Goal: Task Accomplishment & Management: Complete application form

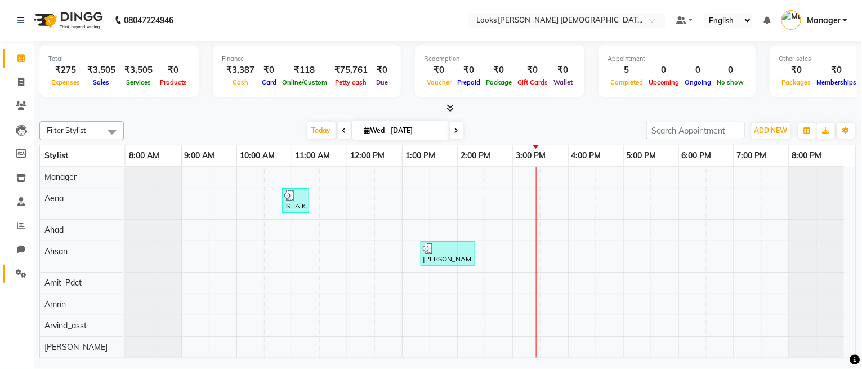
click at [16, 278] on icon at bounding box center [21, 273] width 11 height 8
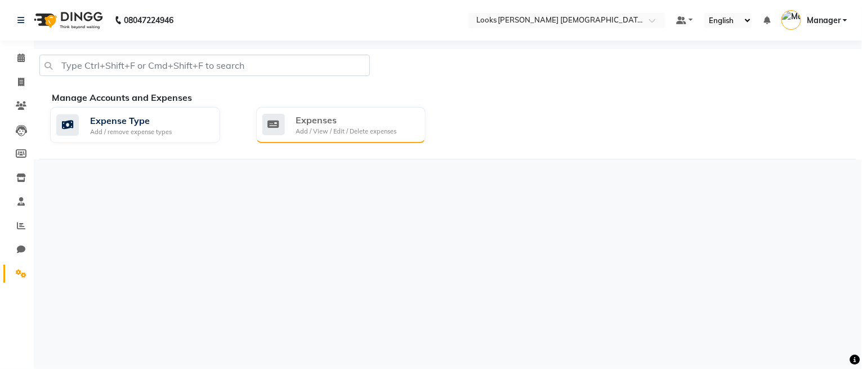
click at [301, 124] on div "Expenses" at bounding box center [346, 120] width 101 height 14
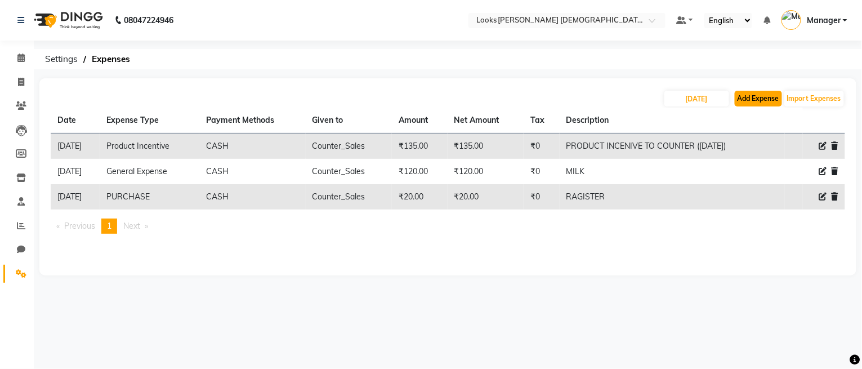
click at [763, 96] on button "Add Expense" at bounding box center [758, 99] width 47 height 16
select select "1"
select select "7940"
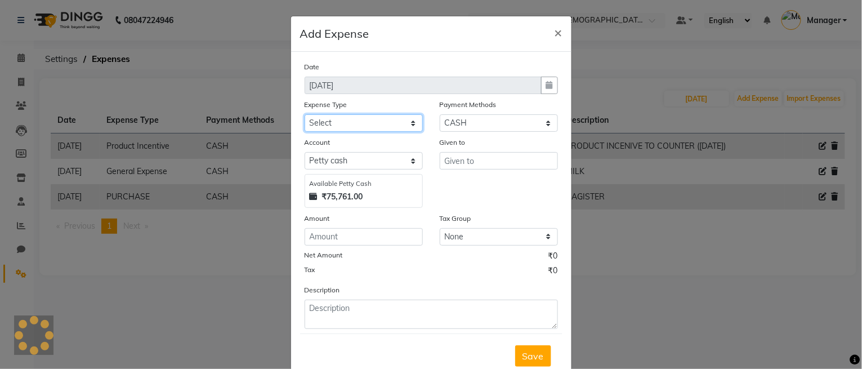
click at [336, 121] on select "Select Bank Deposit Blinkit Cash Handover CLIENT Client ordered food Client Ref…" at bounding box center [364, 122] width 118 height 17
select select "23704"
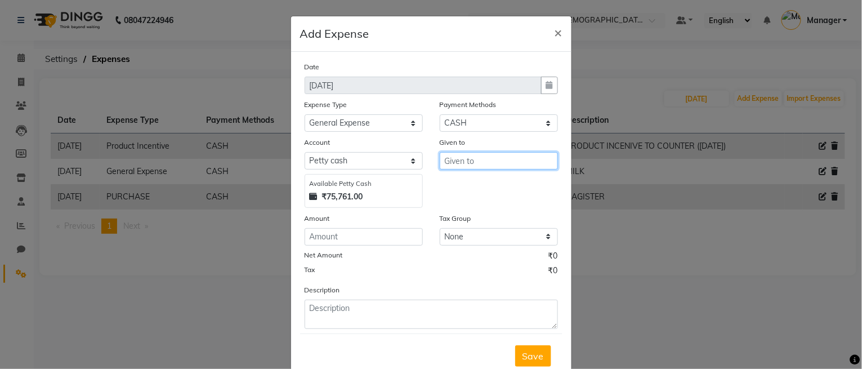
click at [484, 161] on input "text" at bounding box center [499, 160] width 118 height 17
click at [487, 180] on ngb-highlight "Co unter_Sales" at bounding box center [483, 185] width 61 height 11
type input "Counter_Sales"
click at [299, 240] on div "Amount" at bounding box center [363, 228] width 135 height 33
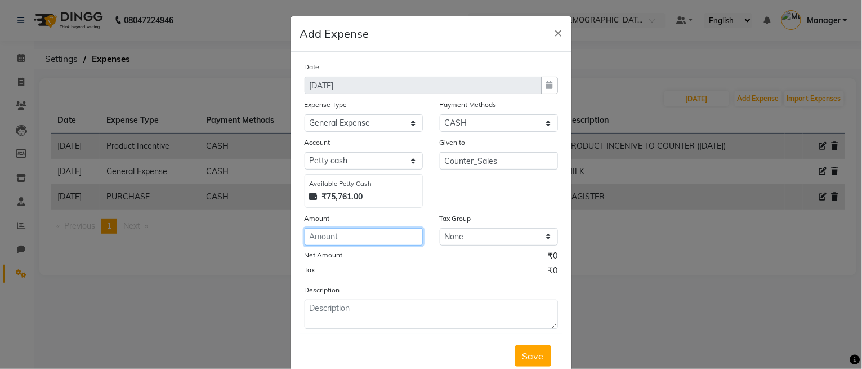
click at [350, 241] on input "number" at bounding box center [364, 236] width 118 height 17
click at [351, 222] on div "Amount" at bounding box center [364, 220] width 118 height 16
click at [346, 233] on input "number" at bounding box center [364, 236] width 118 height 17
type input "200"
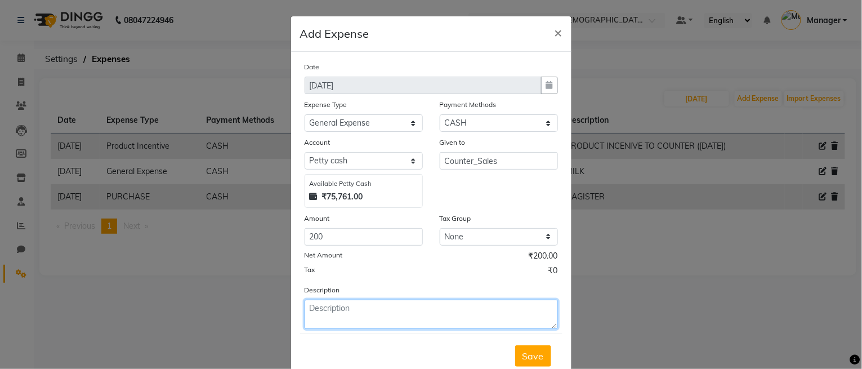
click at [316, 318] on textarea at bounding box center [431, 314] width 253 height 29
click at [363, 312] on textarea "TEA FOR TRANNING" at bounding box center [431, 314] width 253 height 29
type textarea "TEA FOR TRAINING"
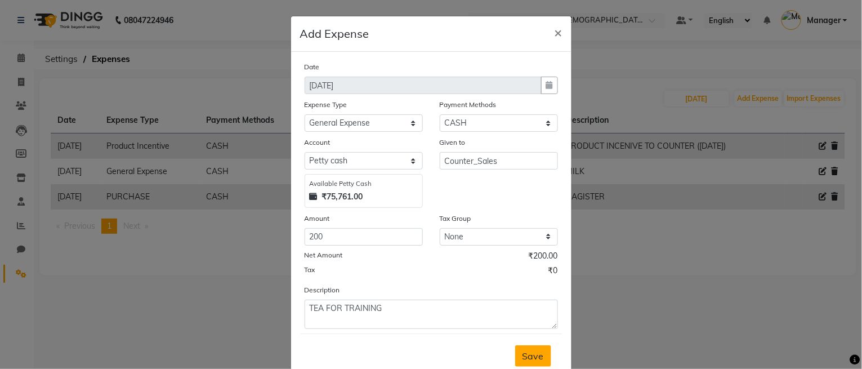
click at [527, 357] on span "Save" at bounding box center [533, 355] width 21 height 11
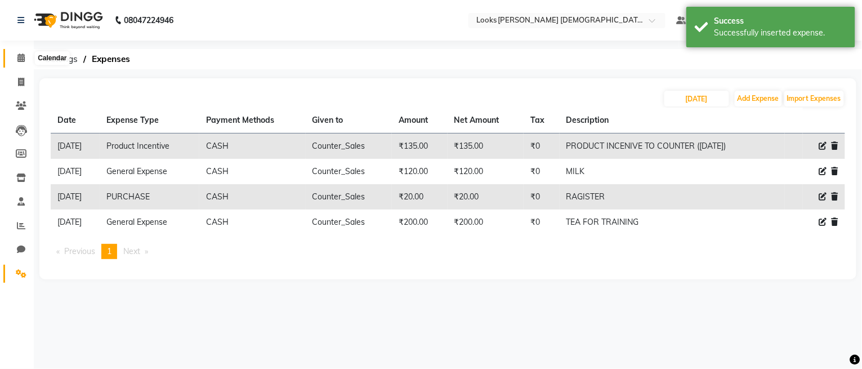
click at [16, 53] on span at bounding box center [21, 58] width 20 height 13
